Goal: Task Accomplishment & Management: Manage account settings

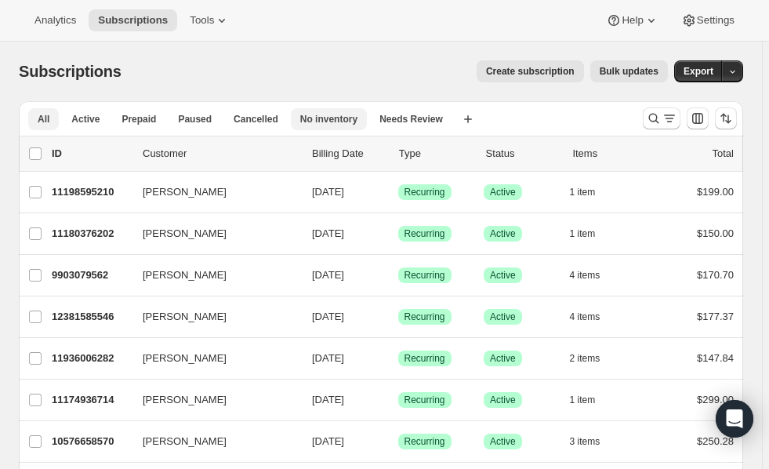
click at [313, 121] on span "No inventory" at bounding box center [328, 119] width 57 height 13
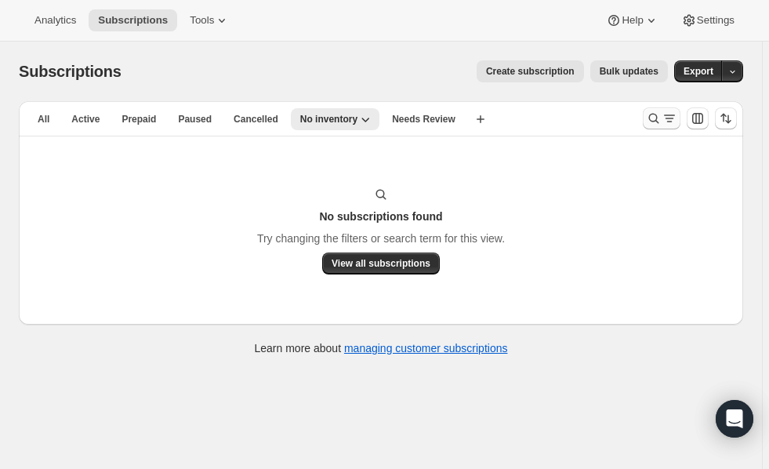
click at [662, 116] on icon "Search and filter results" at bounding box center [654, 119] width 16 height 16
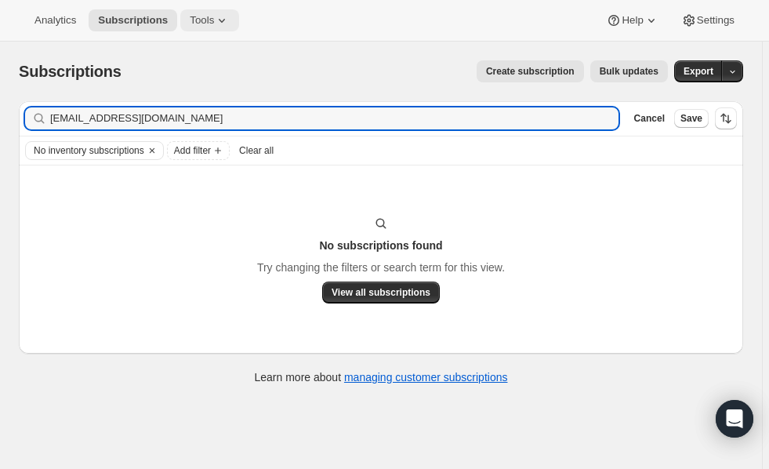
type input "[EMAIL_ADDRESS][DOMAIN_NAME]"
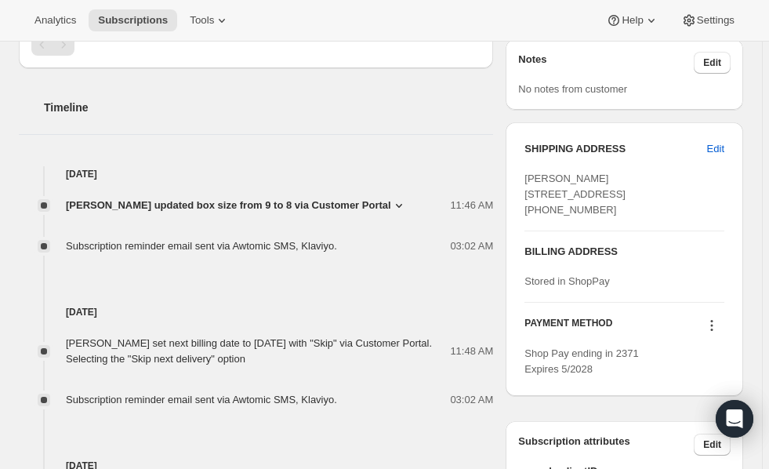
scroll to position [656, 0]
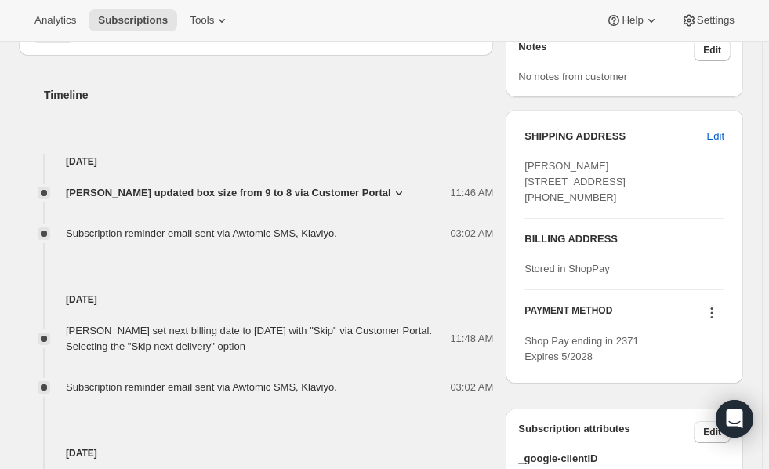
click at [391, 186] on icon at bounding box center [399, 193] width 16 height 16
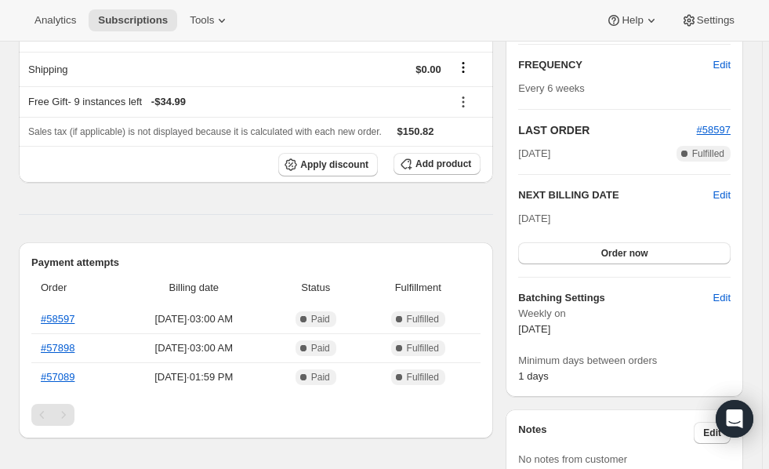
scroll to position [0, 0]
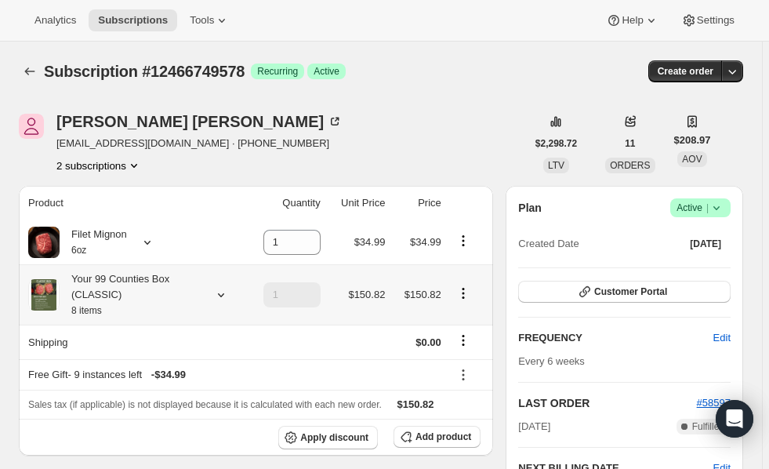
click at [220, 300] on icon at bounding box center [221, 295] width 16 height 16
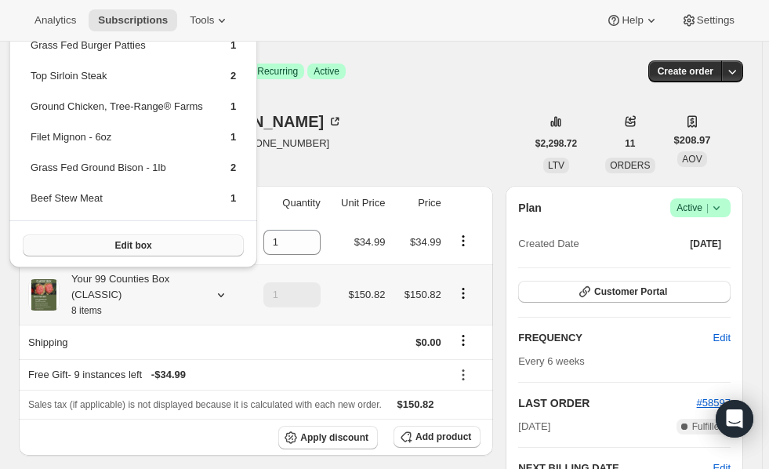
click at [137, 240] on span "Edit box" at bounding box center [132, 245] width 37 height 13
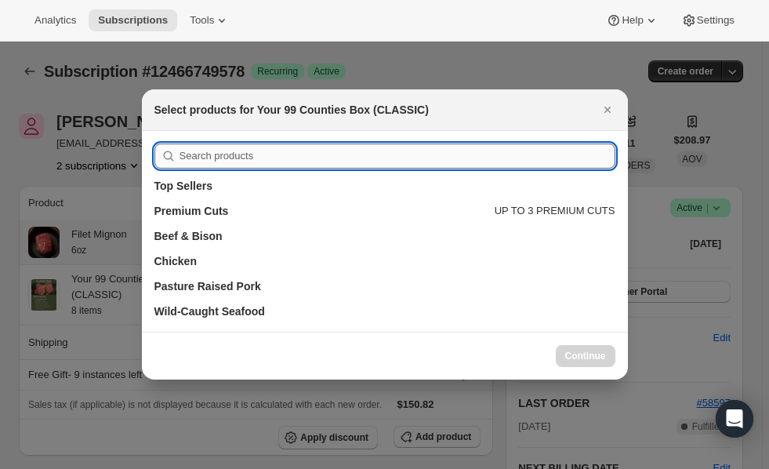
click at [289, 157] on input ":ref:" at bounding box center [398, 155] width 436 height 25
type input "4 chicken breasts"
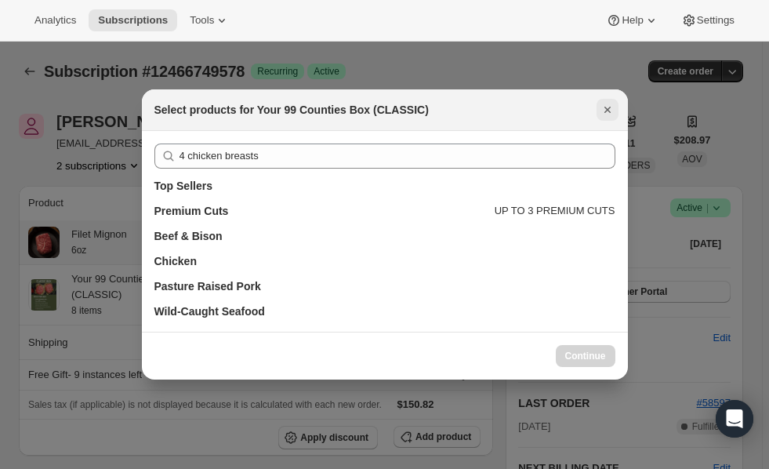
click at [607, 113] on icon "Close" at bounding box center [608, 110] width 16 height 16
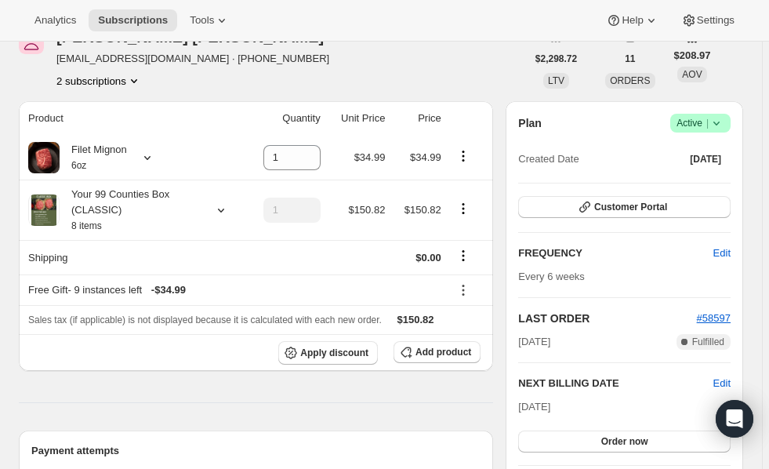
scroll to position [87, 0]
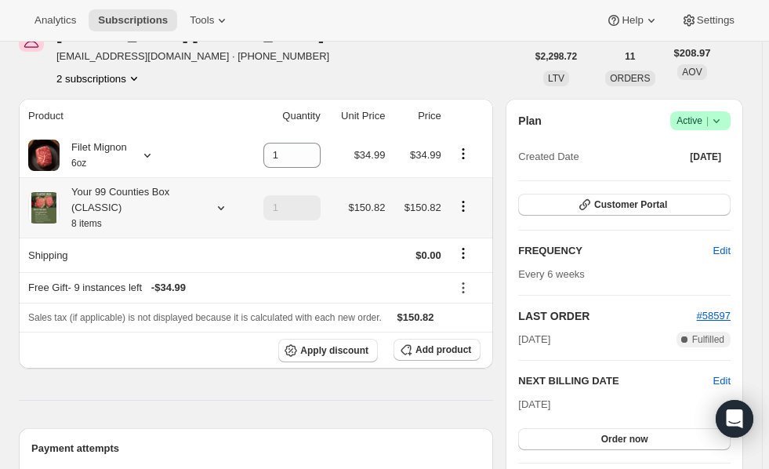
click at [222, 214] on icon at bounding box center [221, 208] width 16 height 16
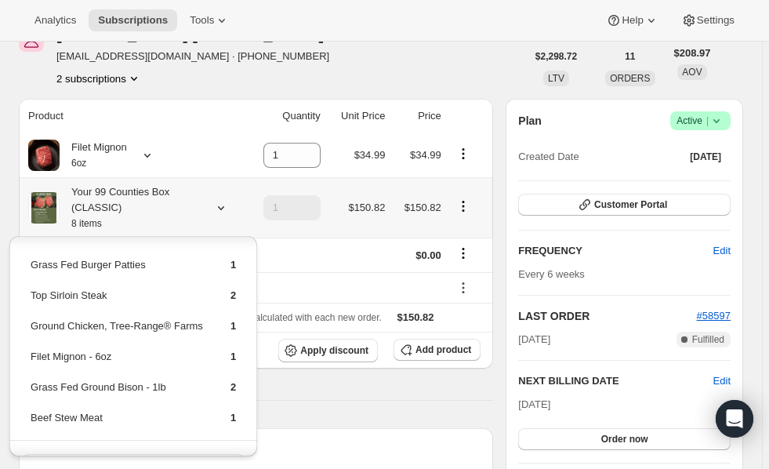
scroll to position [30, 0]
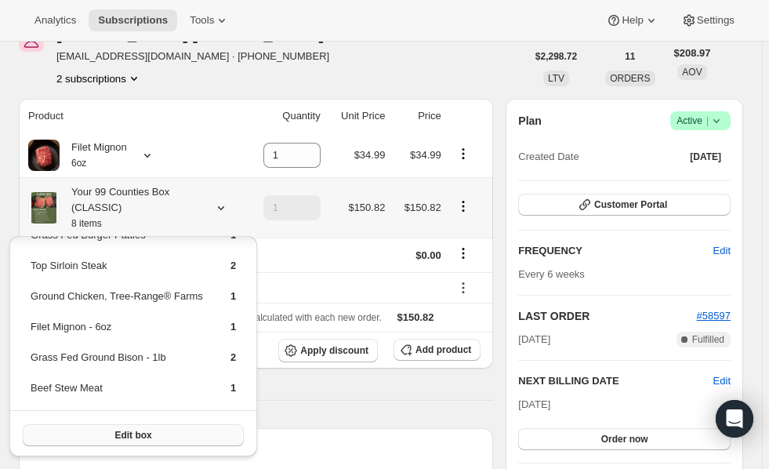
click at [114, 434] on span "Edit box" at bounding box center [132, 435] width 37 height 13
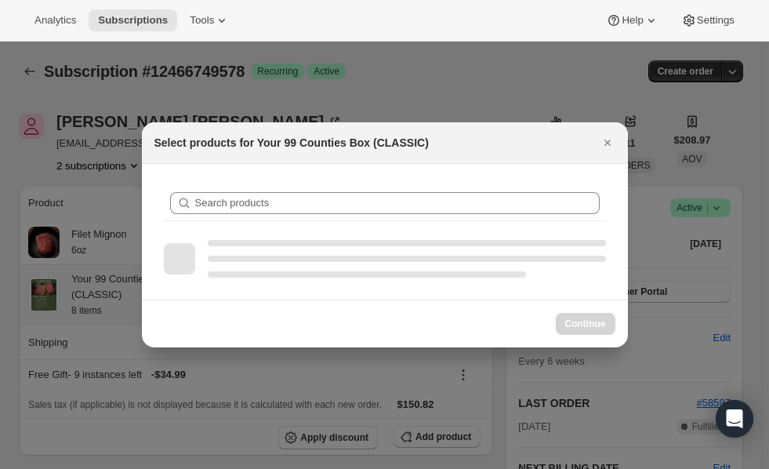
scroll to position [0, 0]
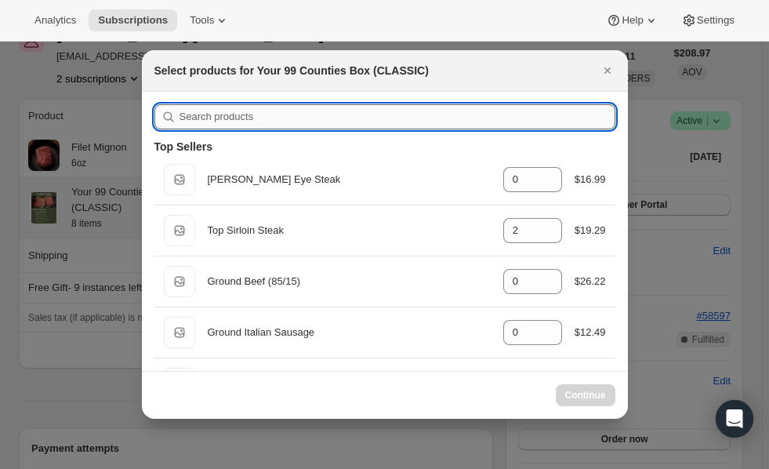
click at [348, 122] on input ":rfa:" at bounding box center [398, 116] width 436 height 25
type input "c"
type input "0"
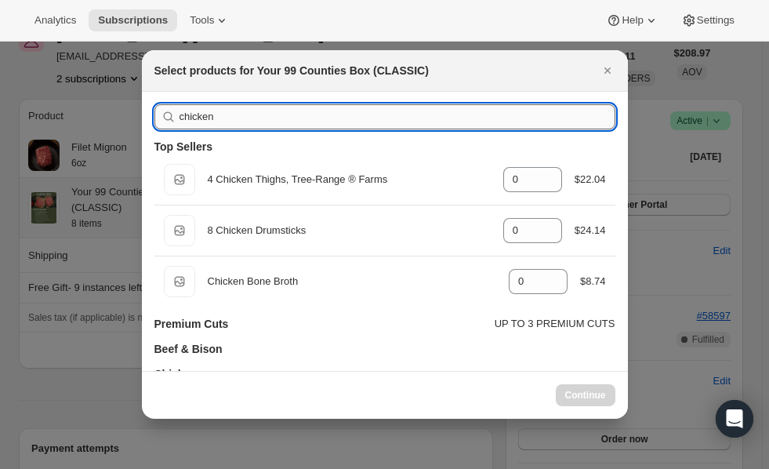
type input "chicken"
type input "0"
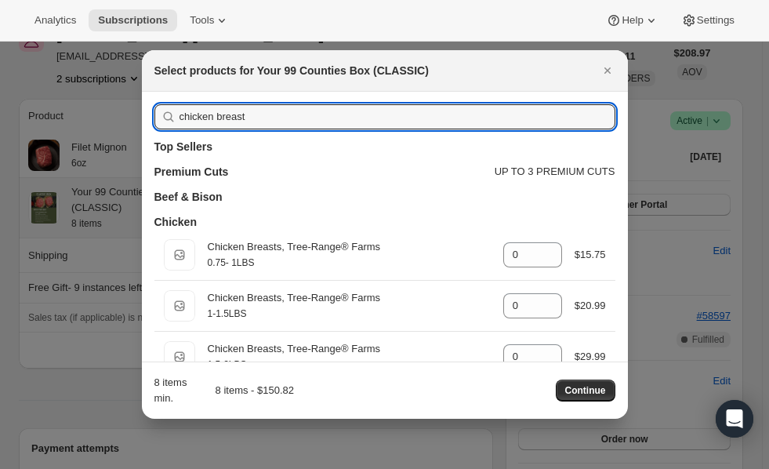
type input "chicken breast"
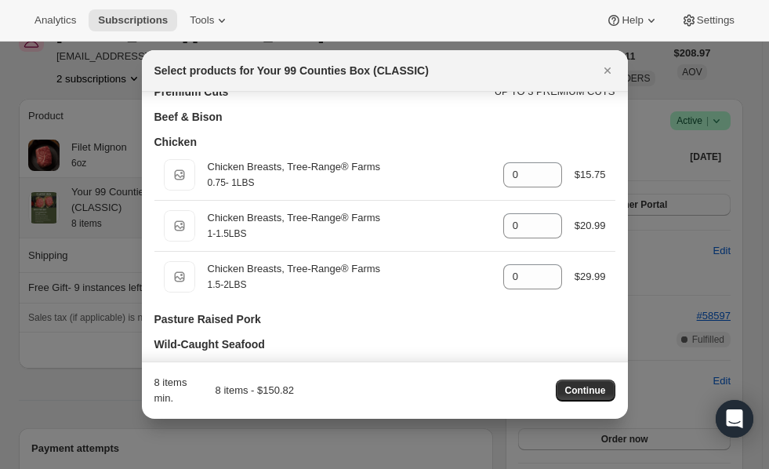
scroll to position [84, 0]
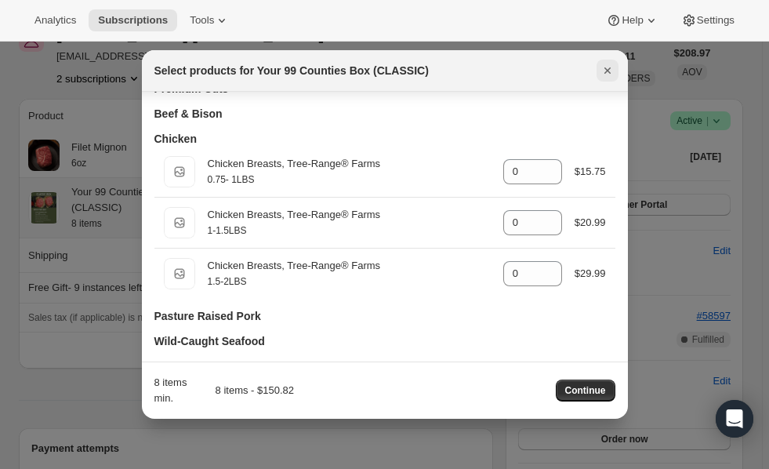
click at [606, 69] on icon "Close" at bounding box center [608, 71] width 16 height 16
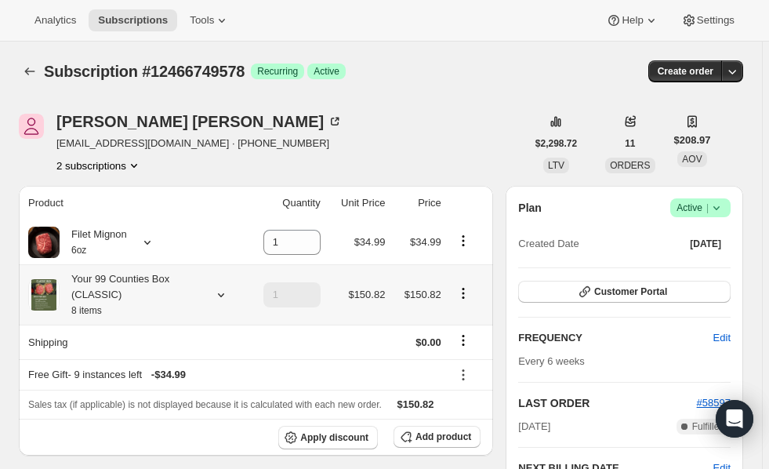
scroll to position [87, 0]
